Goal: Task Accomplishment & Management: Manage account settings

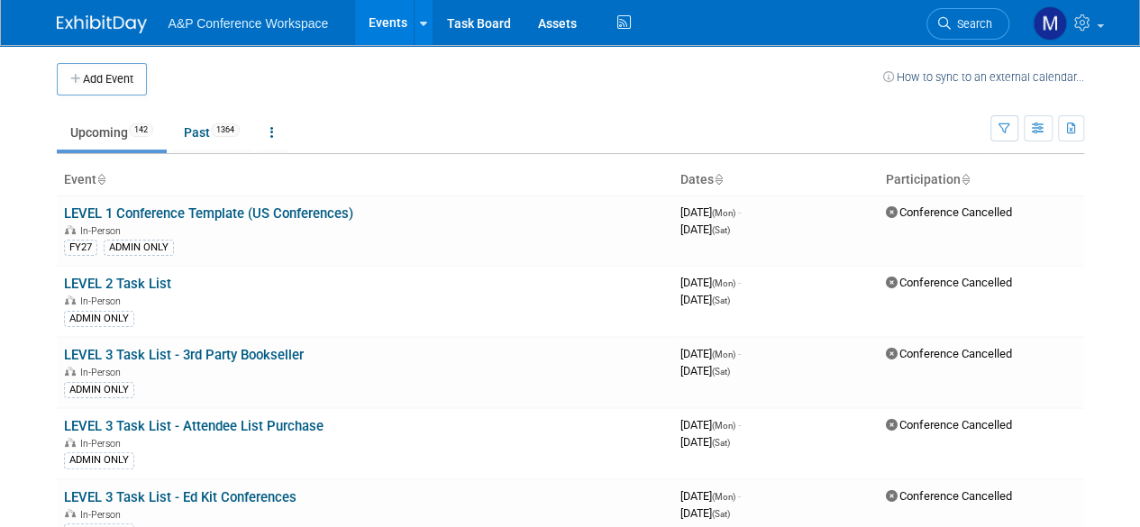
drag, startPoint x: 961, startPoint y: 23, endPoint x: 980, endPoint y: 19, distance: 20.3
click at [961, 23] on span "Search" at bounding box center [971, 24] width 41 height 14
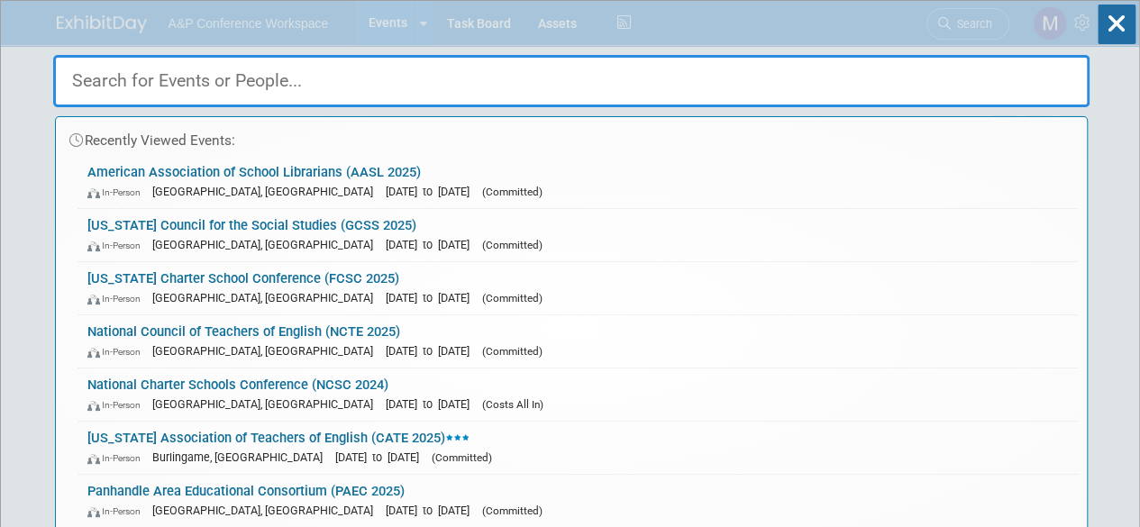
click at [609, 77] on input "text" at bounding box center [571, 81] width 1036 height 52
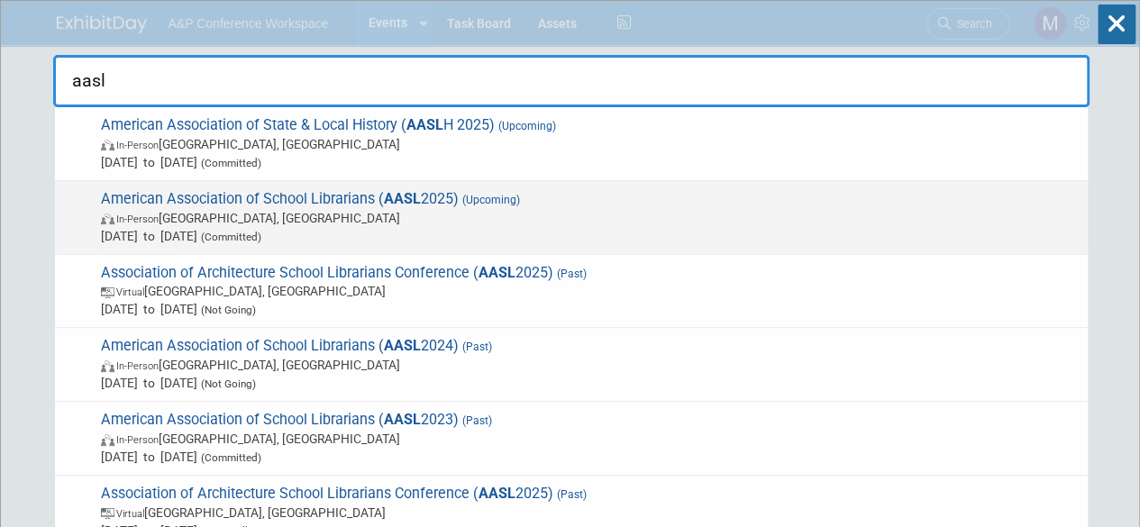
type input "aasl"
click at [211, 196] on span "American Association of School Librarians ( AASL 2025) (Upcoming) In-Person [GE…" at bounding box center [587, 217] width 983 height 55
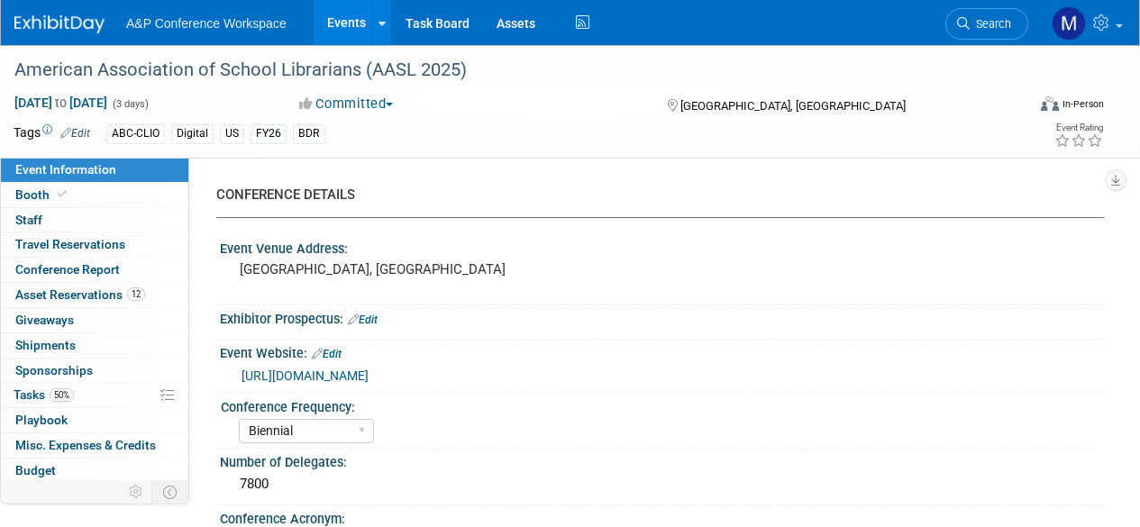
select select "Biennial"
select select "Level 1"
select select "In-Person Booth"
select select "Schools"
select select "Bloomsbury Digital Resources"
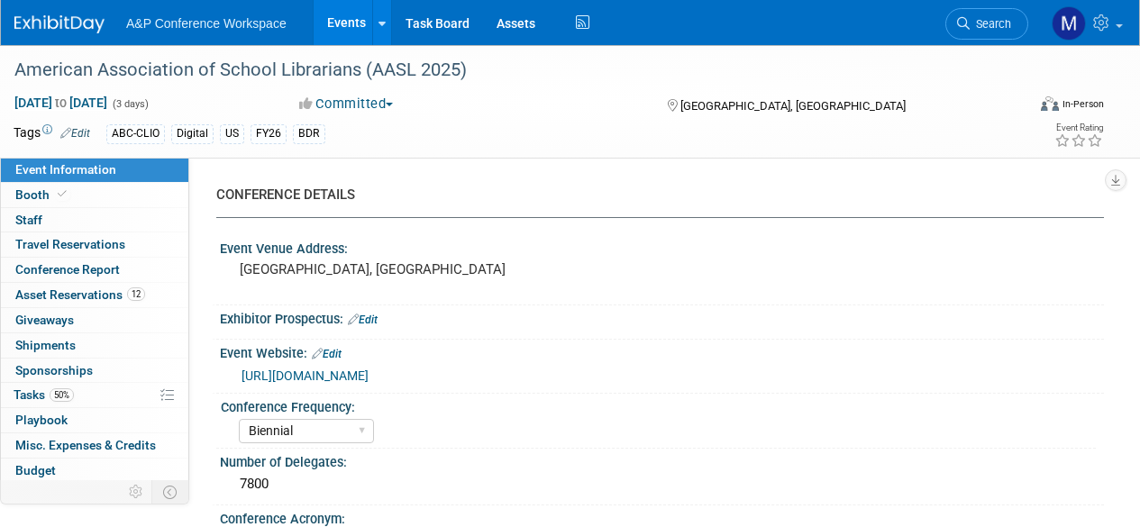
select select "Anne Weston"
select select "Mark Strong"
select select "Veronica Dove"
select select "BDR Product Awareness and Trial Generation​"
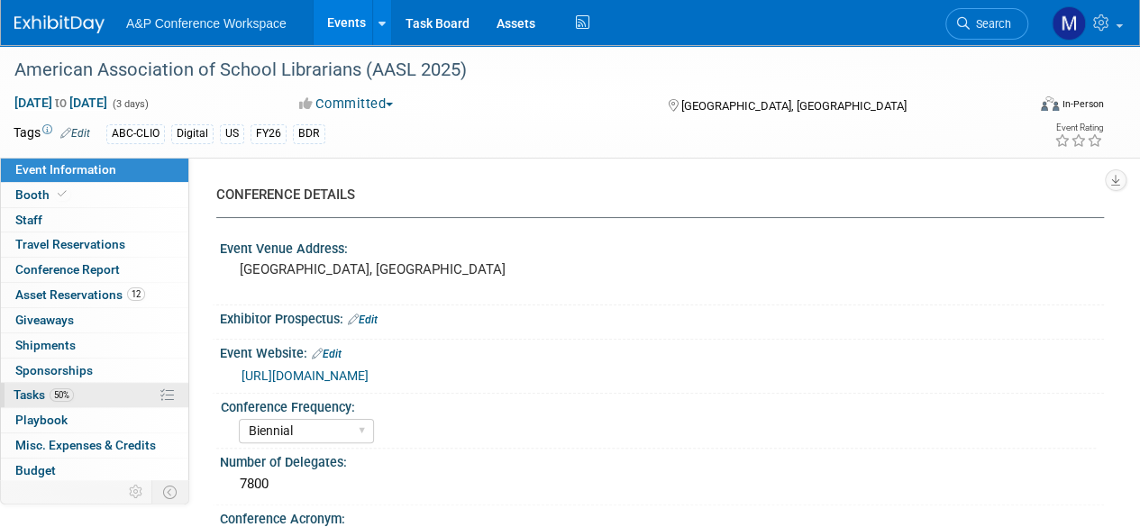
click at [32, 388] on span "Tasks 50%" at bounding box center [44, 394] width 60 height 14
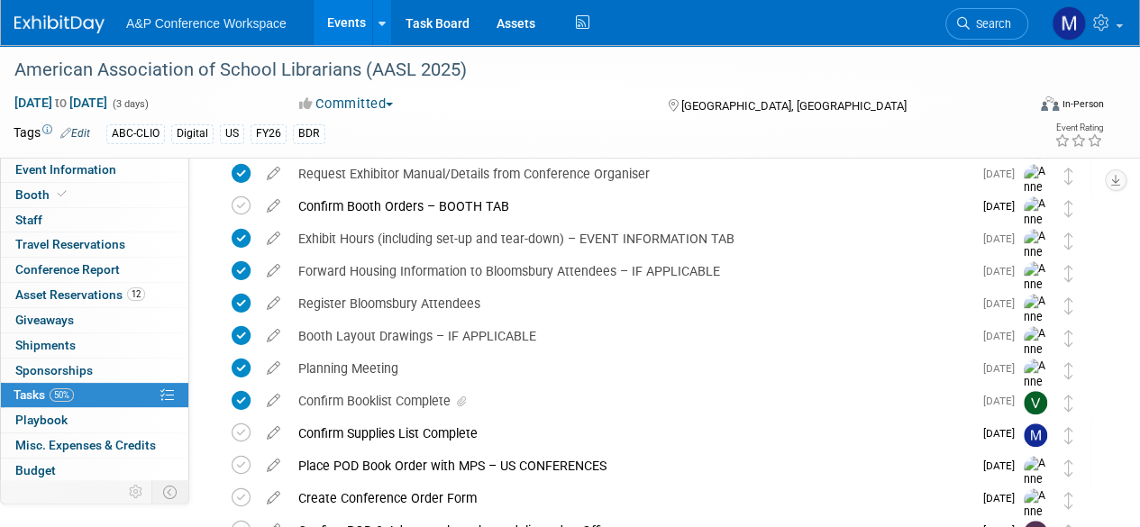
scroll to position [360, 0]
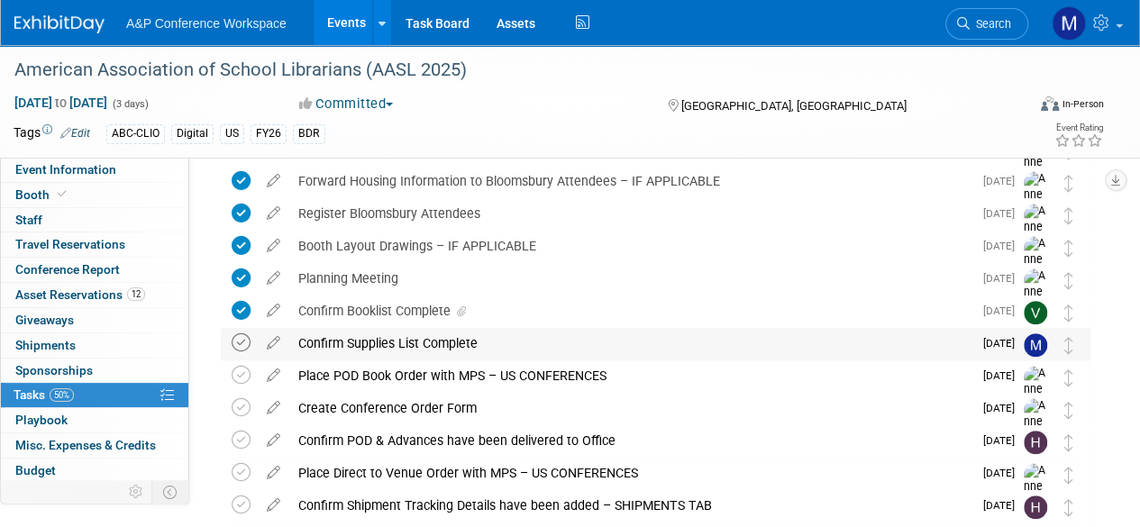
click at [242, 346] on icon at bounding box center [241, 342] width 19 height 19
click at [282, 342] on icon at bounding box center [274, 339] width 32 height 23
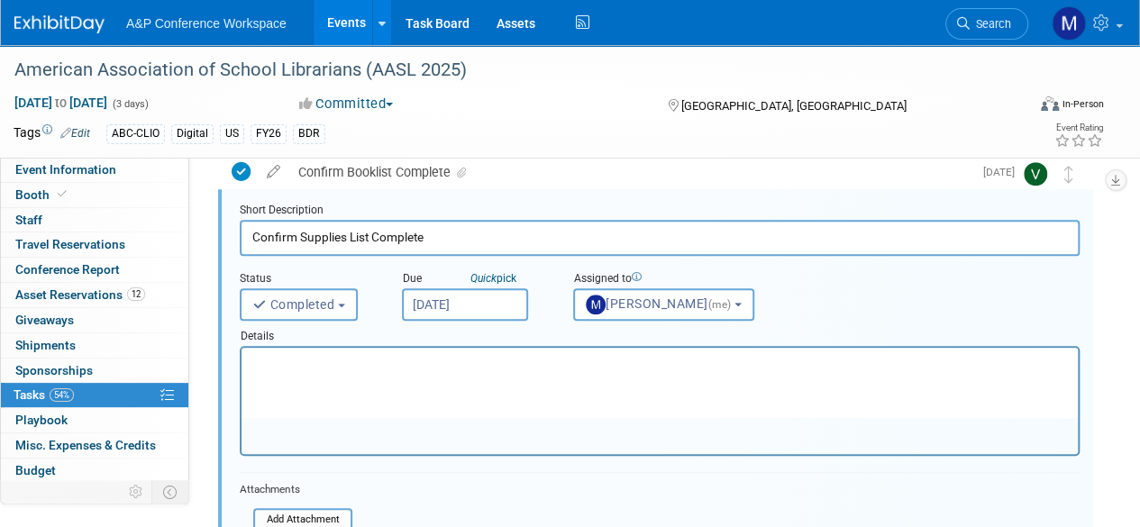
scroll to position [604, 0]
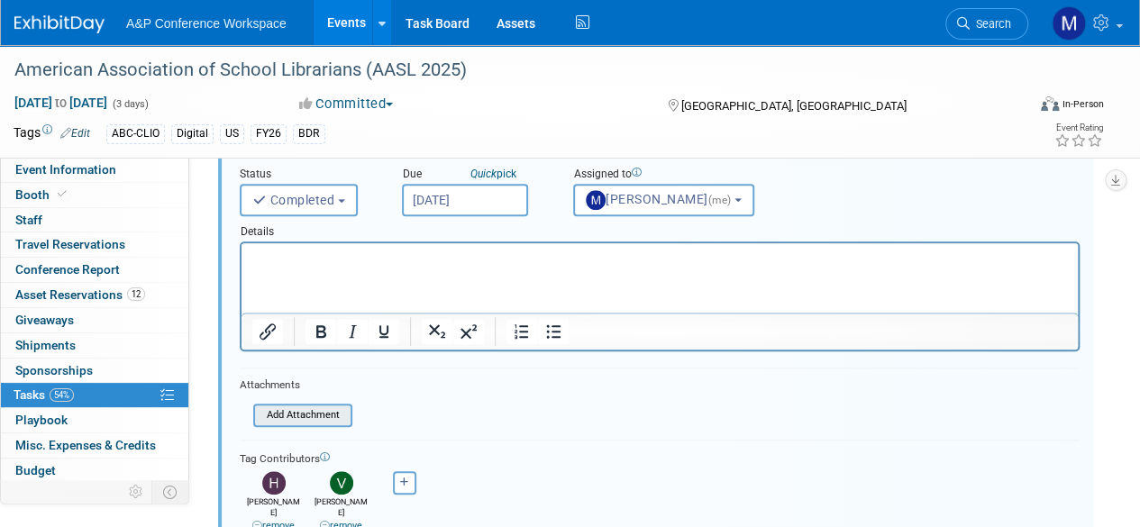
click at [324, 415] on input "file" at bounding box center [259, 416] width 184 height 20
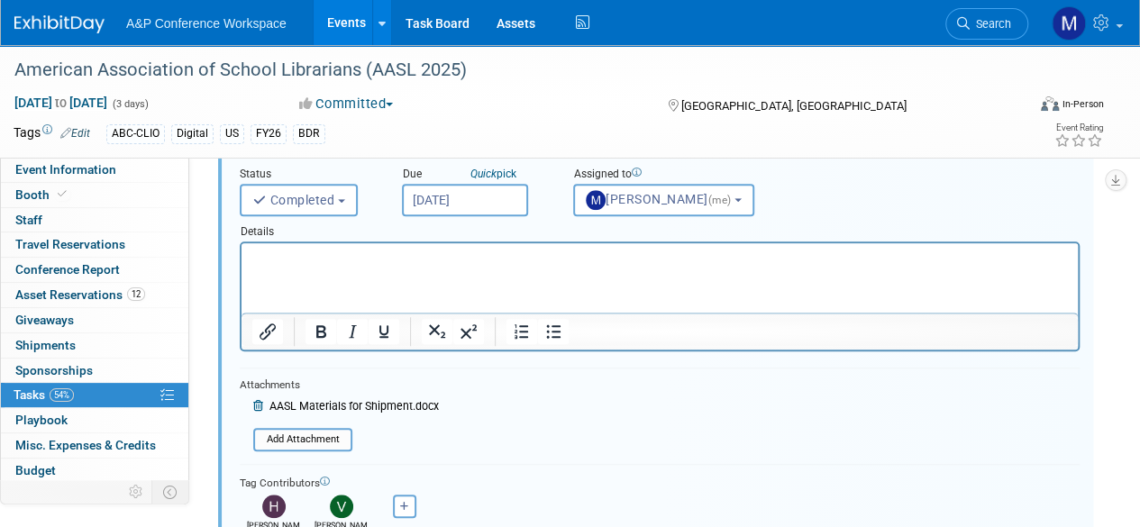
click at [306, 260] on p "Rich Text Area. Press ALT-0 for help." at bounding box center [660, 259] width 816 height 17
click at [643, 256] on p "Supplies list including a section for a few in-production materials." at bounding box center [660, 259] width 816 height 17
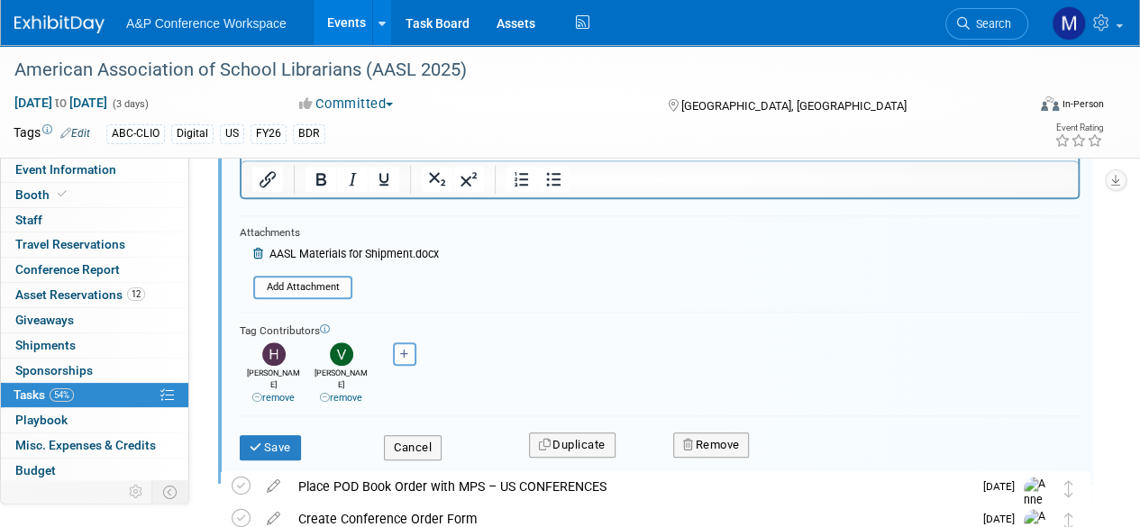
scroll to position [784, 0]
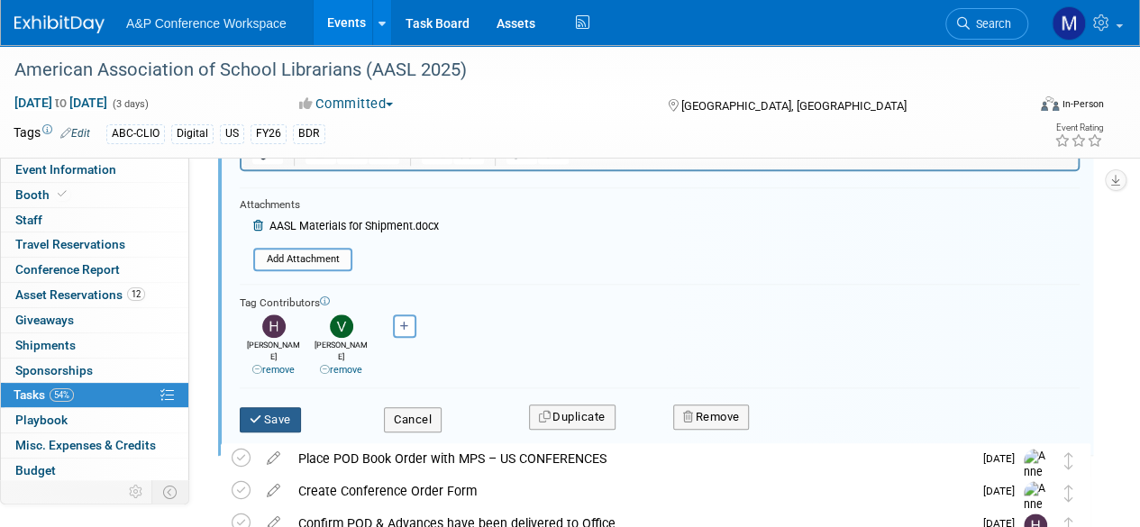
click at [289, 416] on button "Save" at bounding box center [270, 419] width 61 height 25
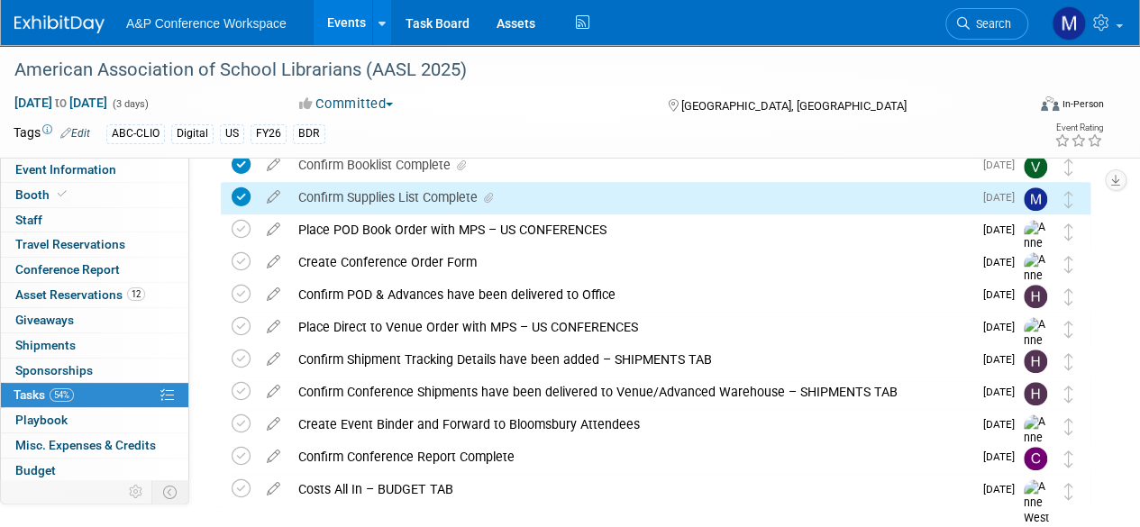
scroll to position [324, 0]
